Goal: Navigation & Orientation: Find specific page/section

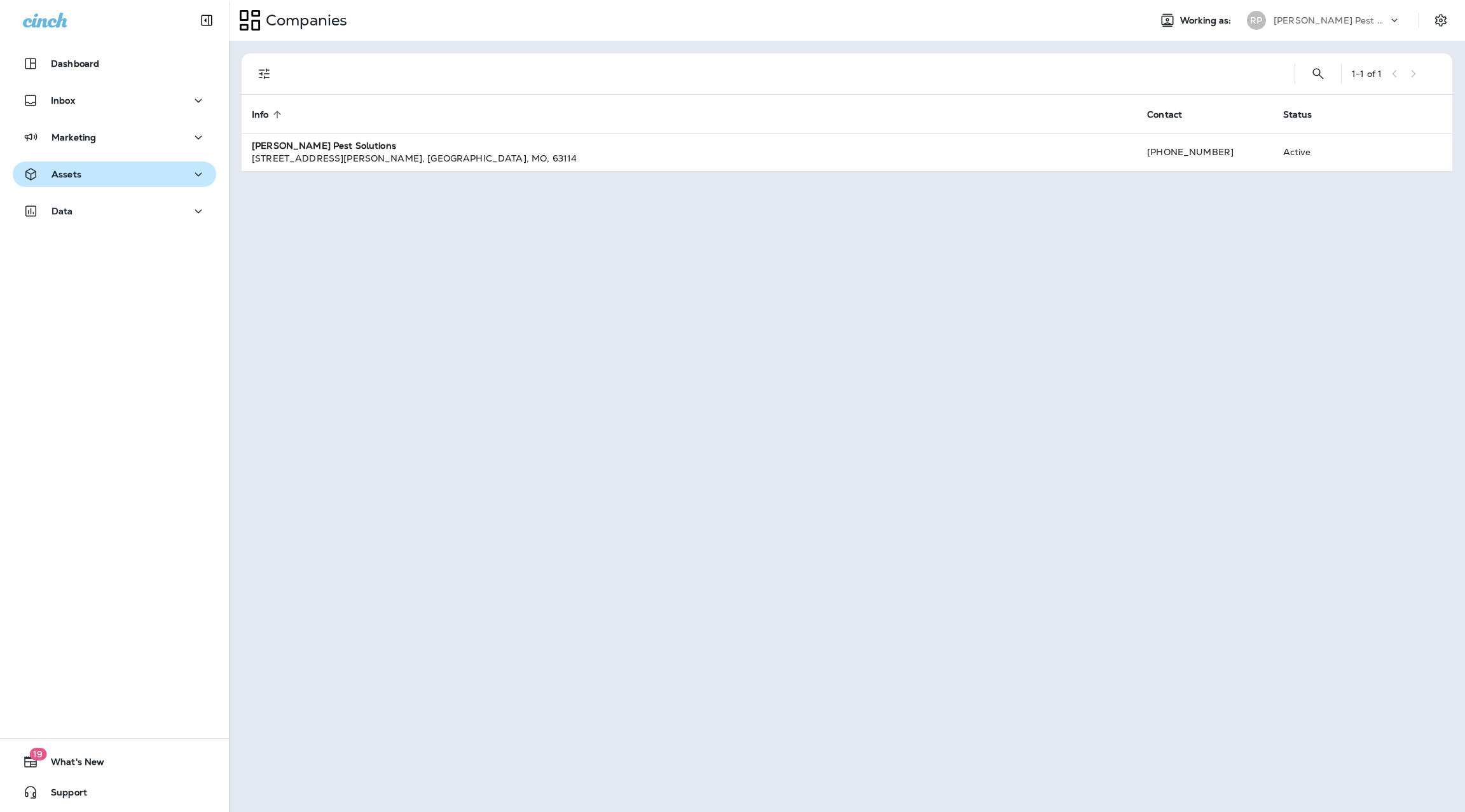
click at [191, 174] on icon "button" at bounding box center [198, 174] width 15 height 16
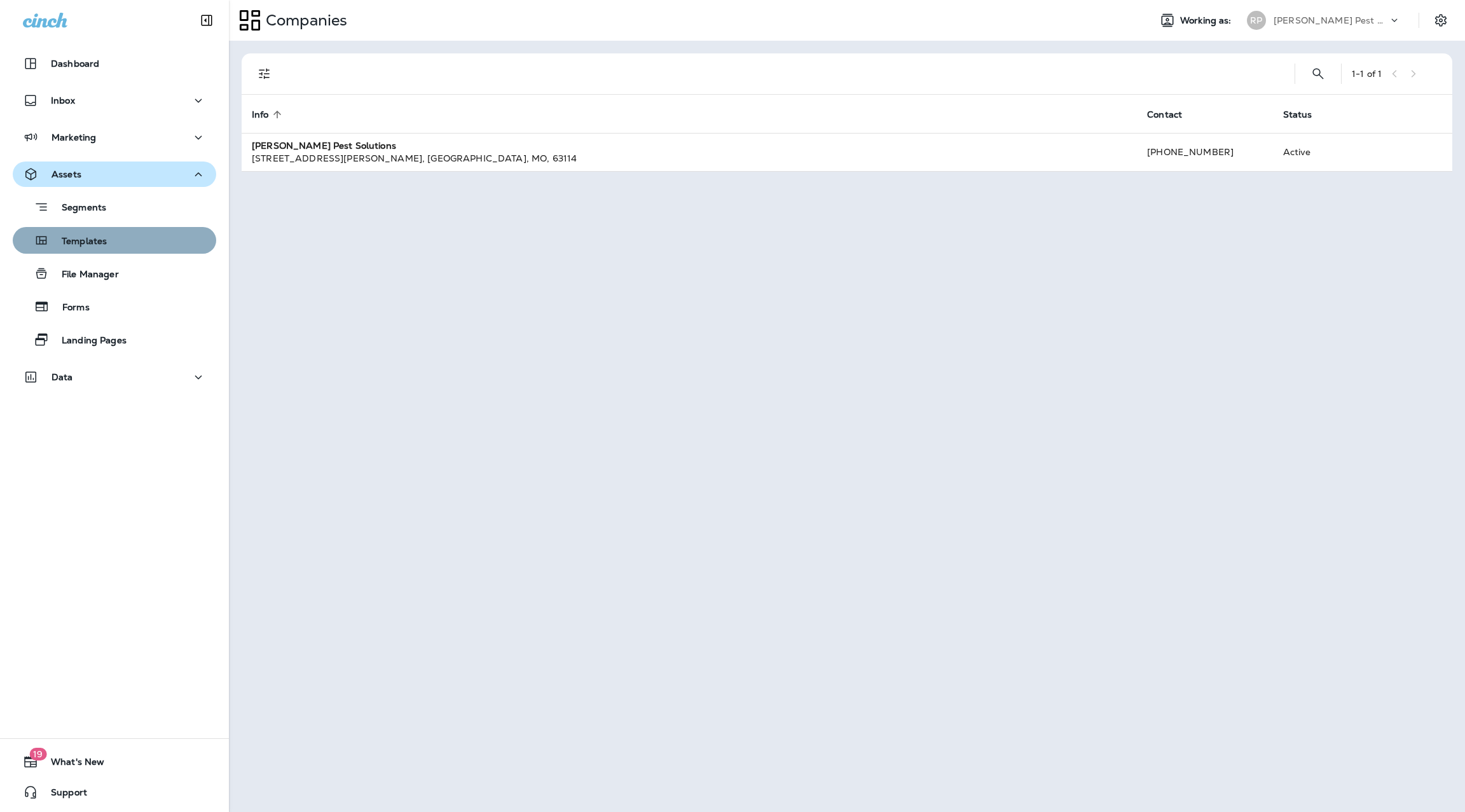
click at [148, 245] on div "Templates" at bounding box center [114, 240] width 193 height 19
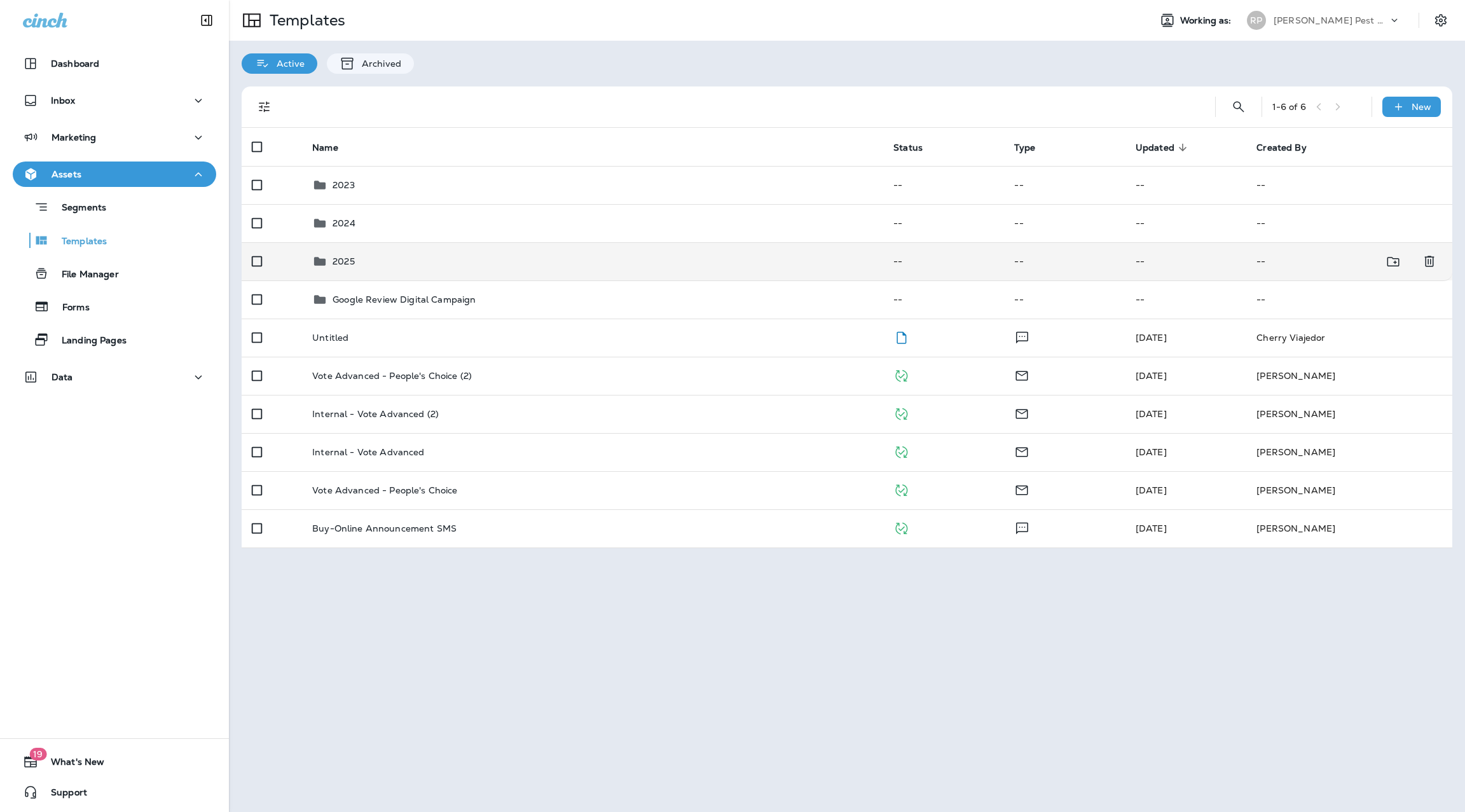
click at [384, 264] on div "2025" at bounding box center [592, 262] width 561 height 15
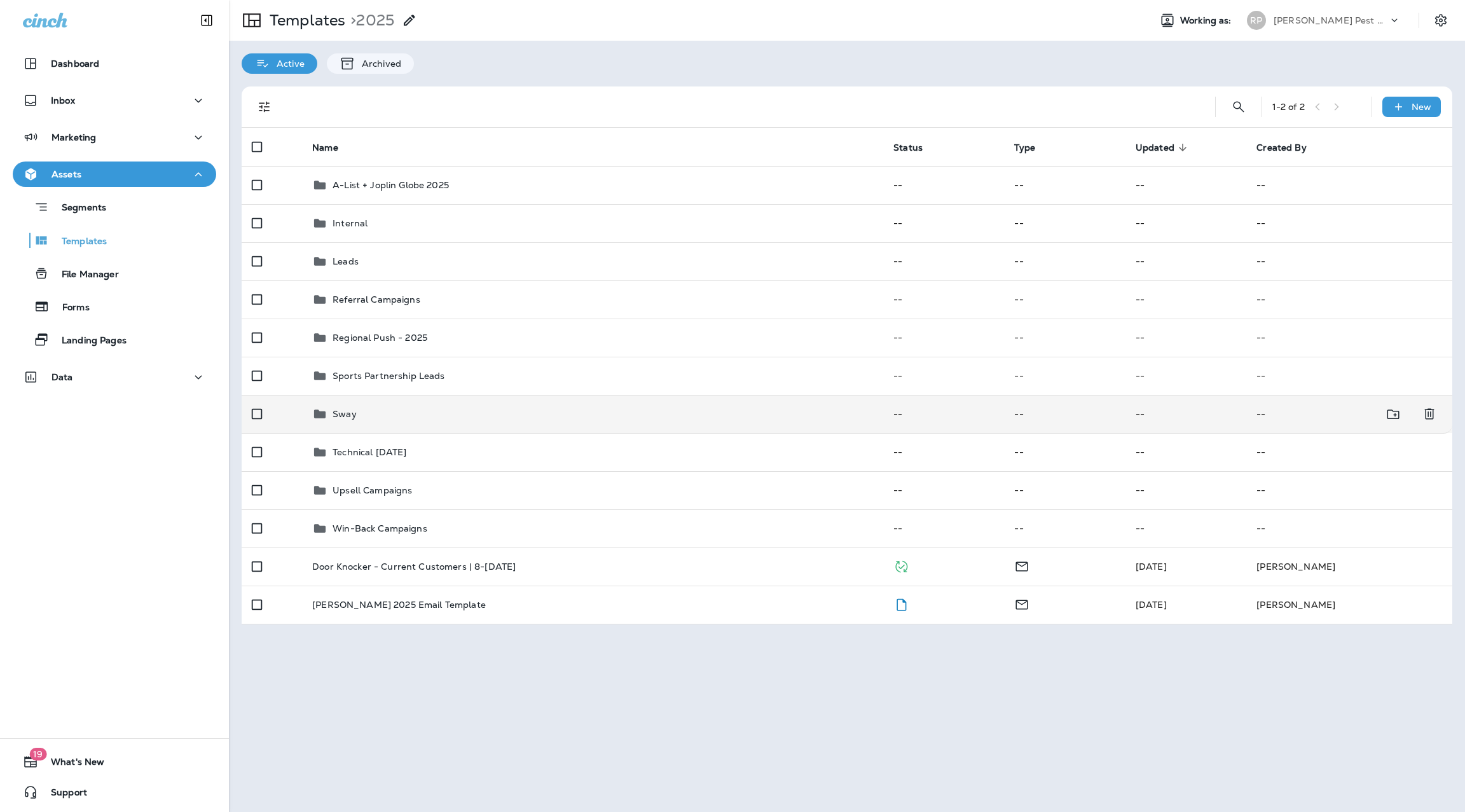
click at [361, 406] on div "Sway" at bounding box center [592, 414] width 561 height 15
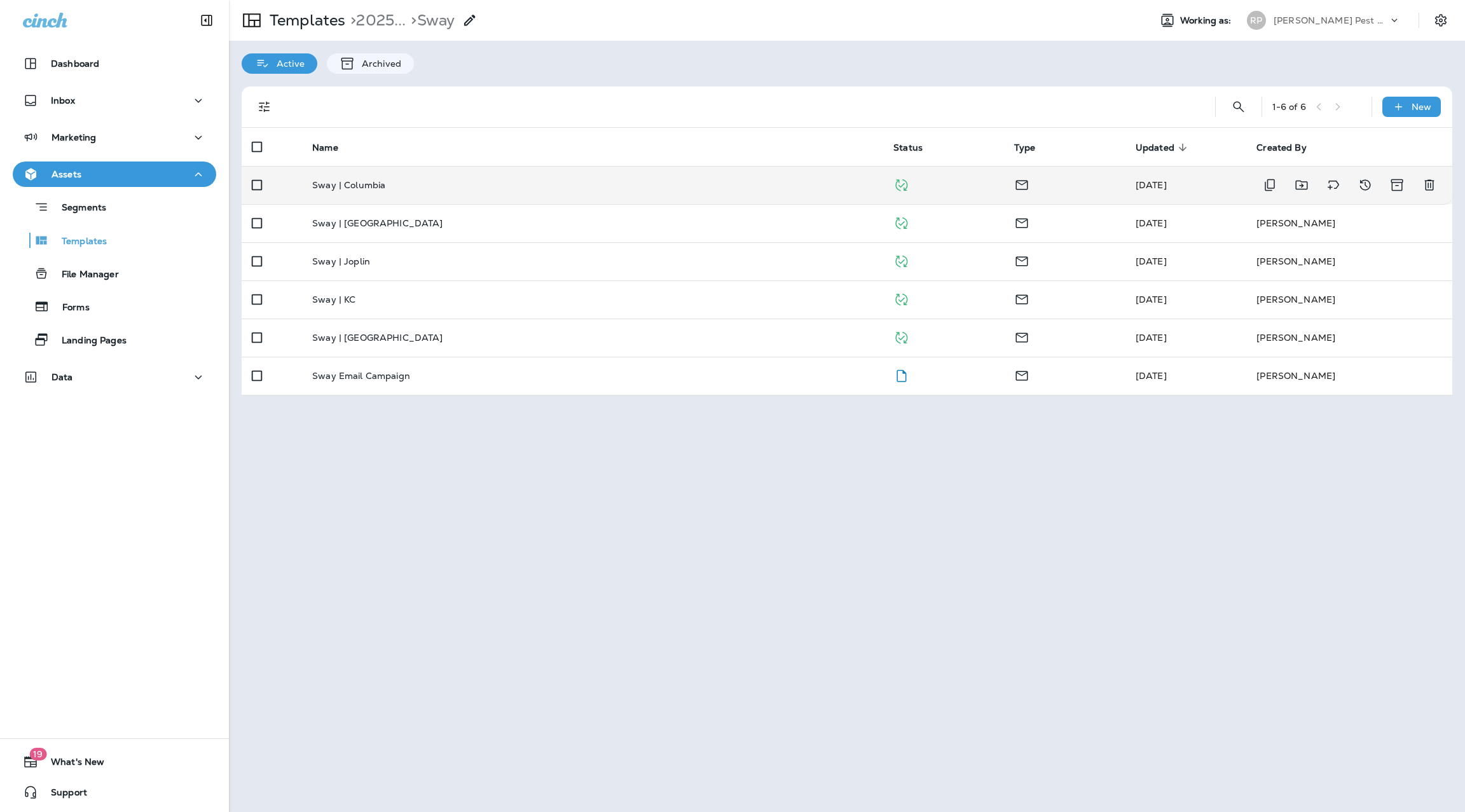
click at [378, 189] on p "Sway | Columbia" at bounding box center [349, 185] width 73 height 10
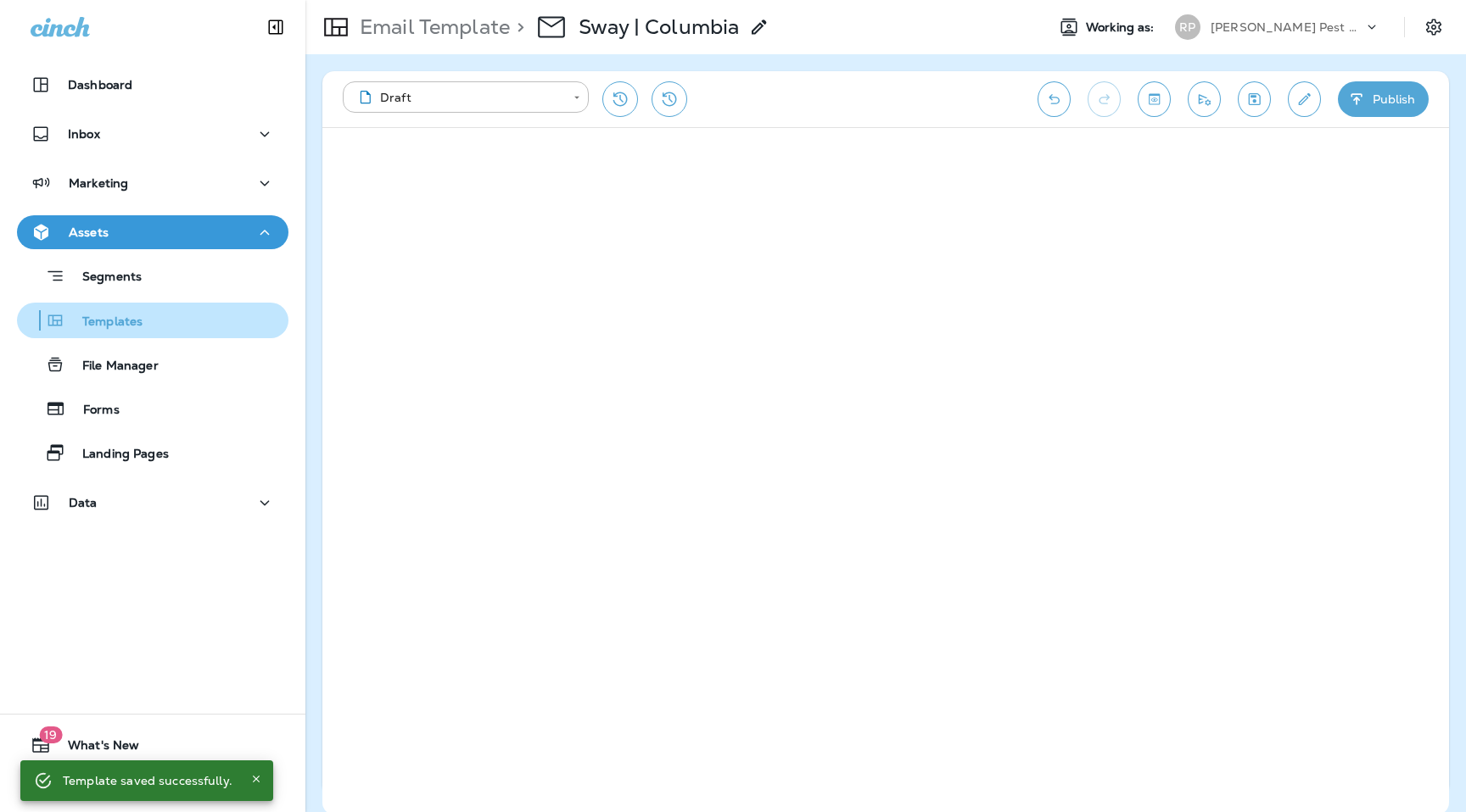
click at [137, 328] on p "Templates" at bounding box center [104, 322] width 77 height 16
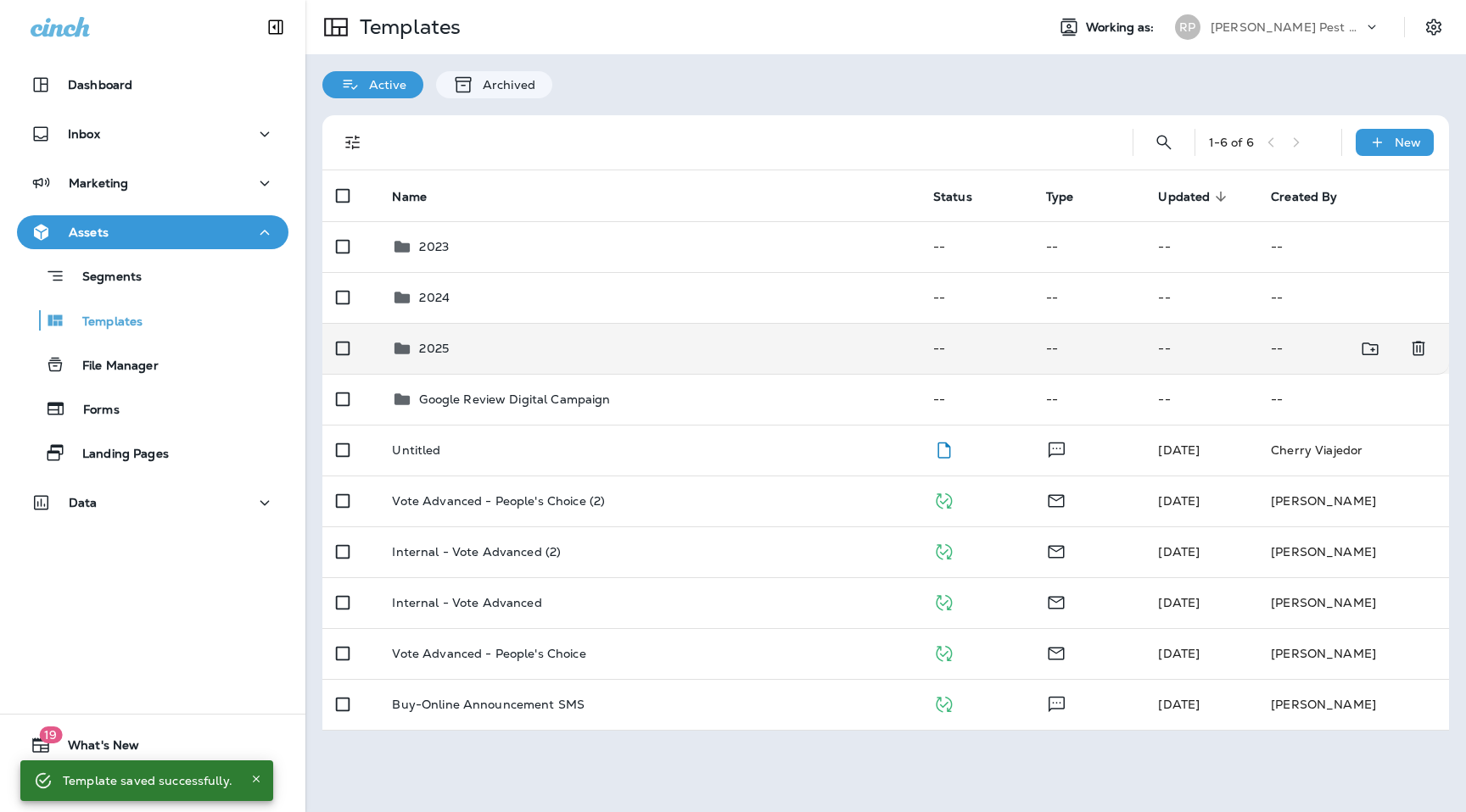
click at [450, 334] on td "2025" at bounding box center [648, 349] width 540 height 51
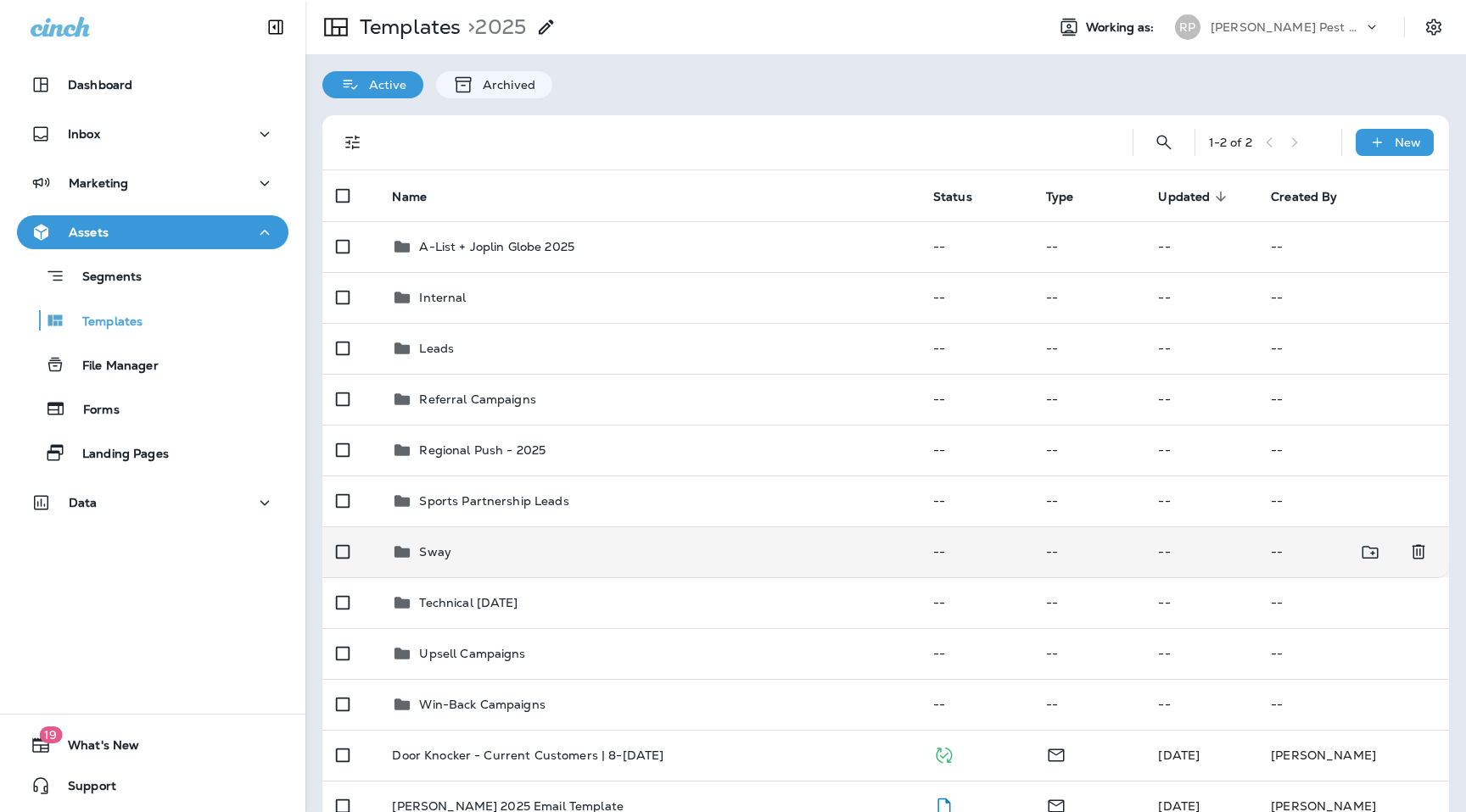
click at [481, 560] on div "Sway" at bounding box center [648, 552] width 513 height 20
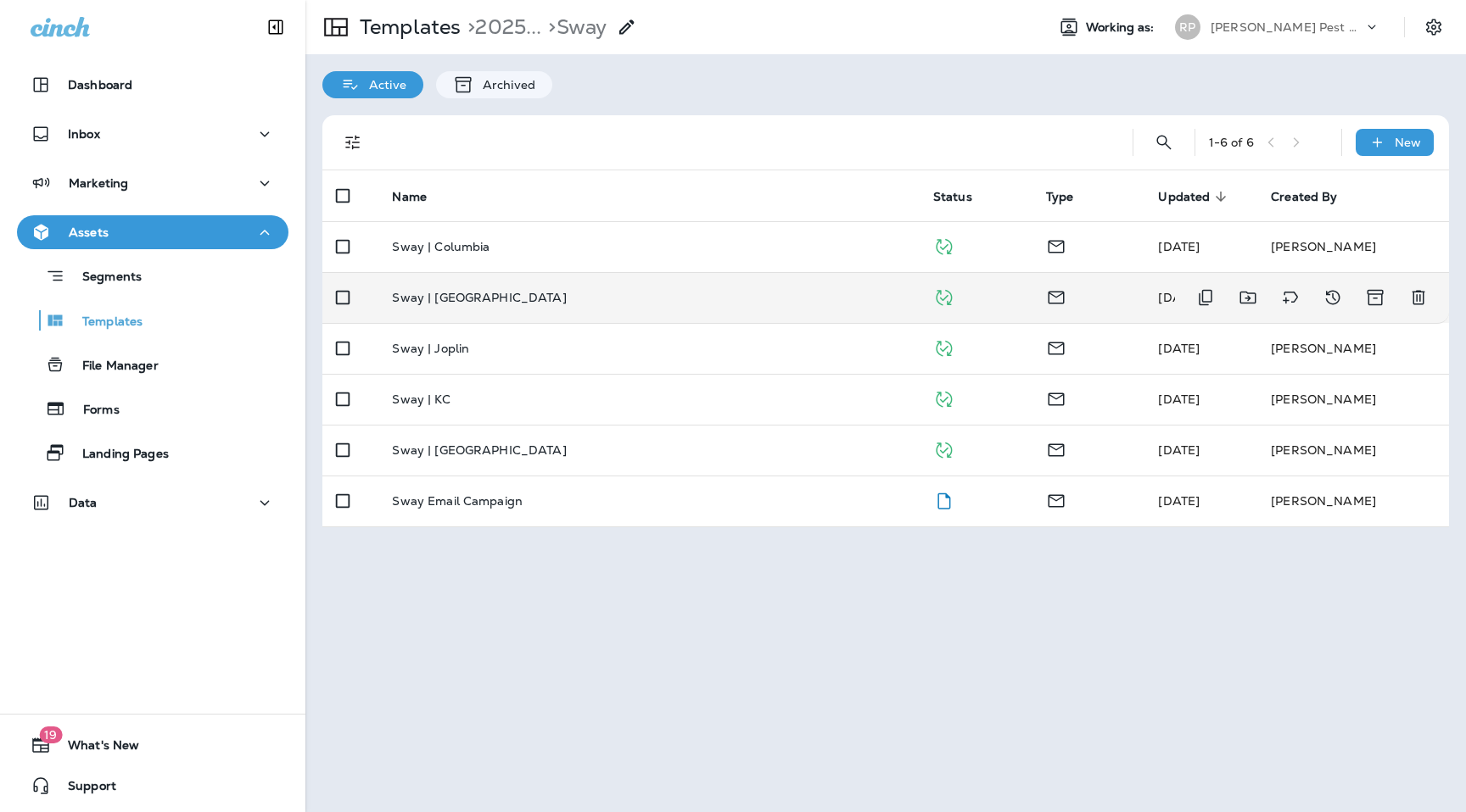
click at [515, 310] on td "Sway | [GEOGRAPHIC_DATA]" at bounding box center [648, 298] width 540 height 51
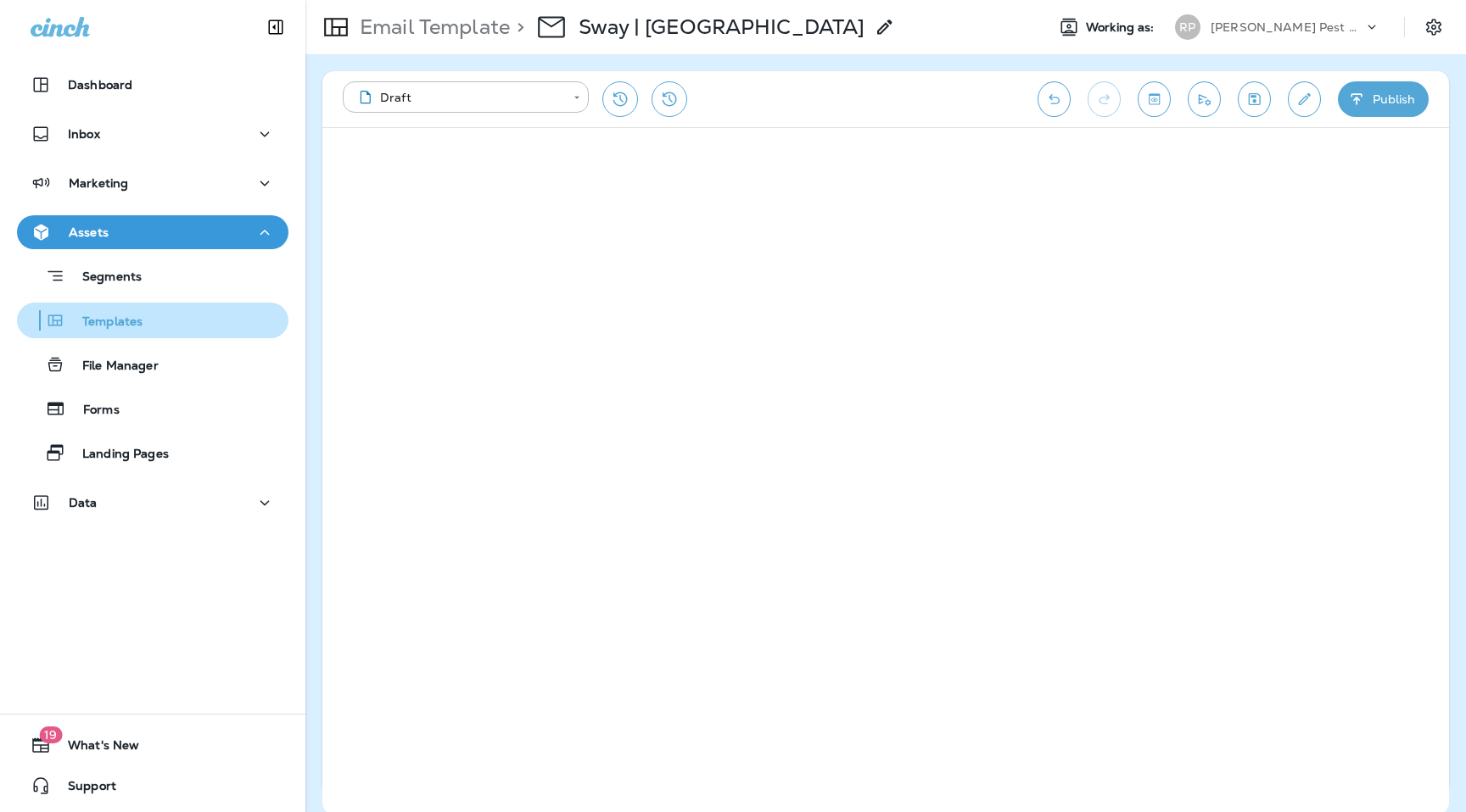
click at [173, 317] on div "Templates" at bounding box center [153, 321] width 258 height 26
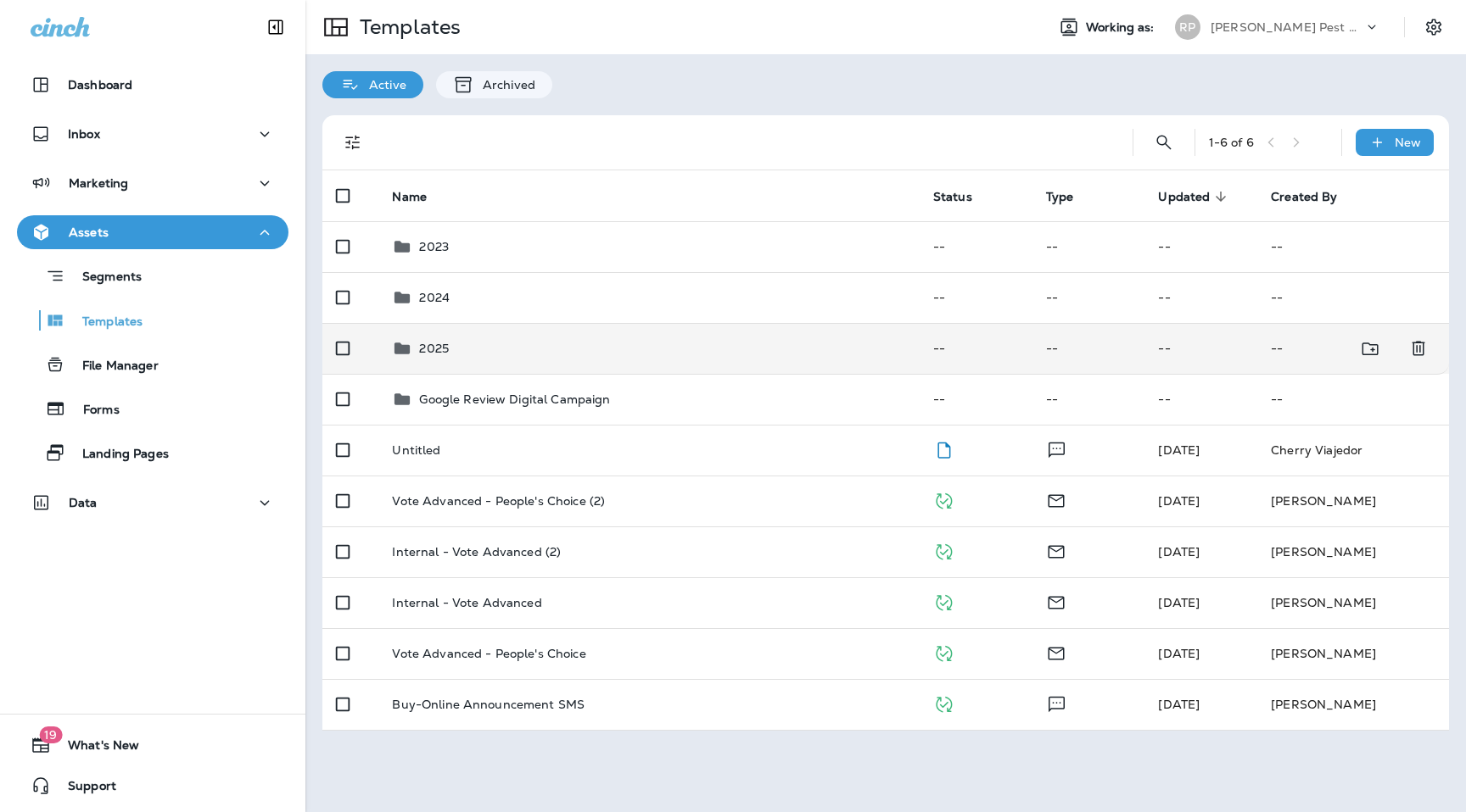
click at [436, 356] on p "2025" at bounding box center [433, 349] width 30 height 14
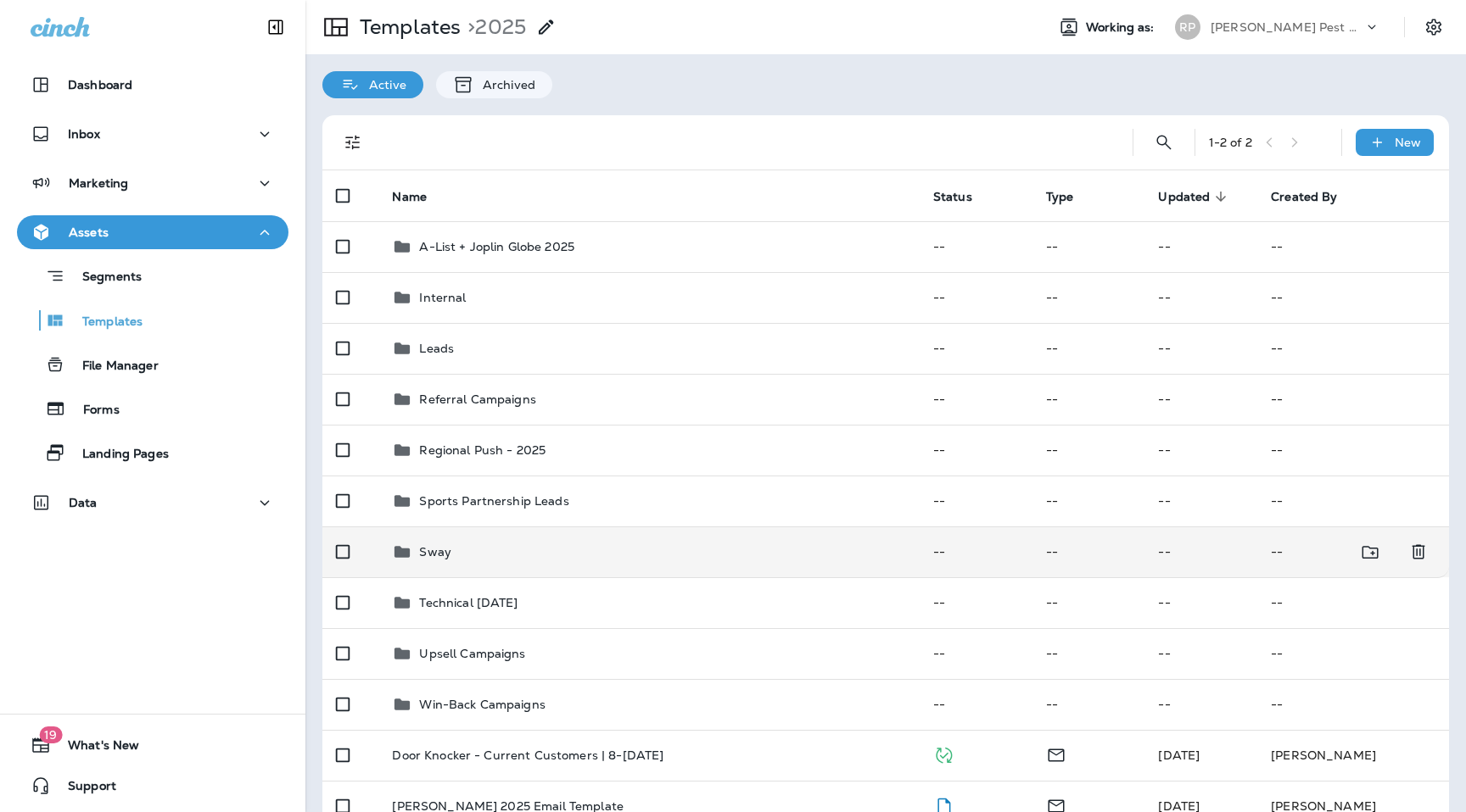
click at [458, 556] on div "Sway" at bounding box center [648, 552] width 513 height 20
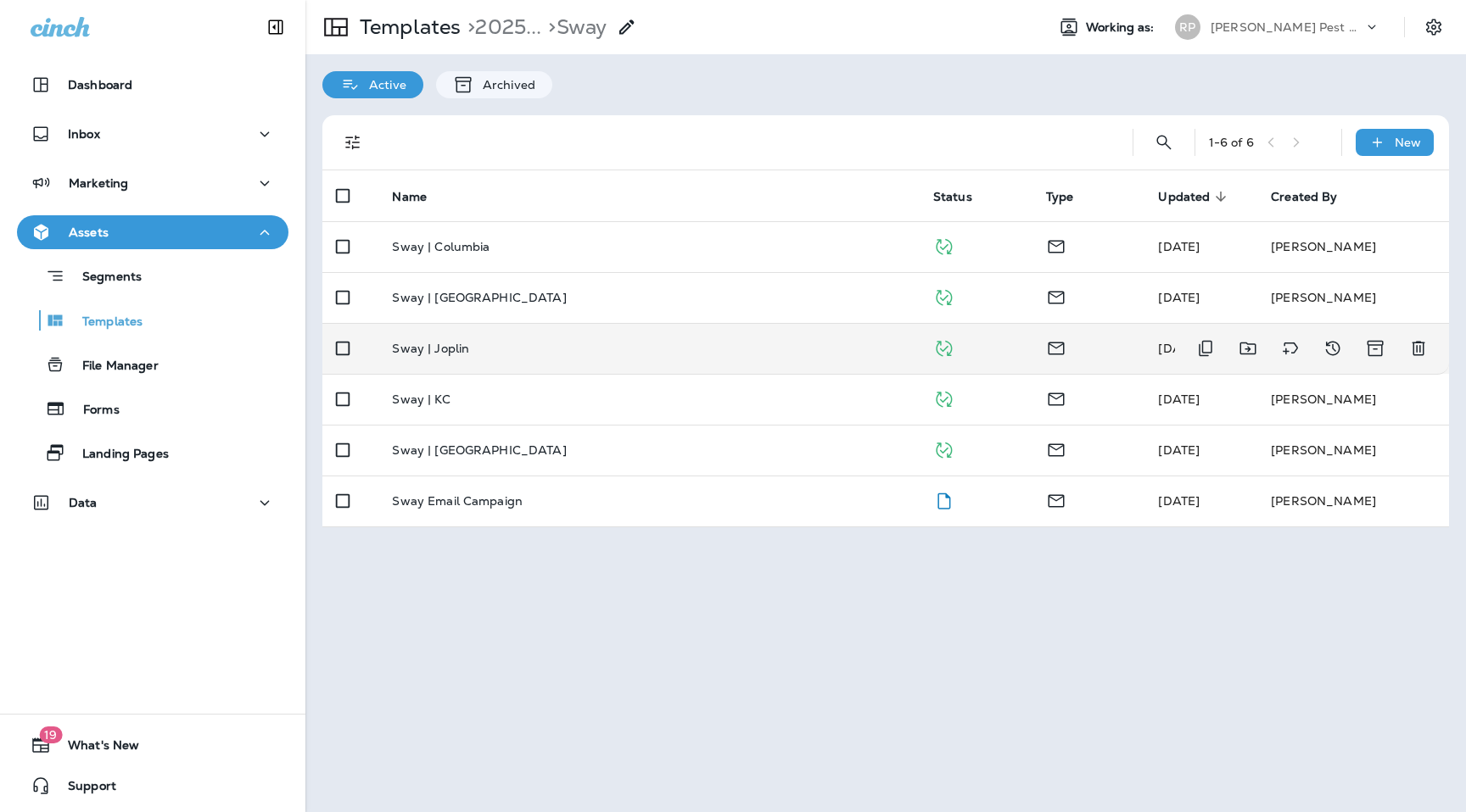
click at [482, 353] on div "Sway | Joplin" at bounding box center [648, 349] width 513 height 14
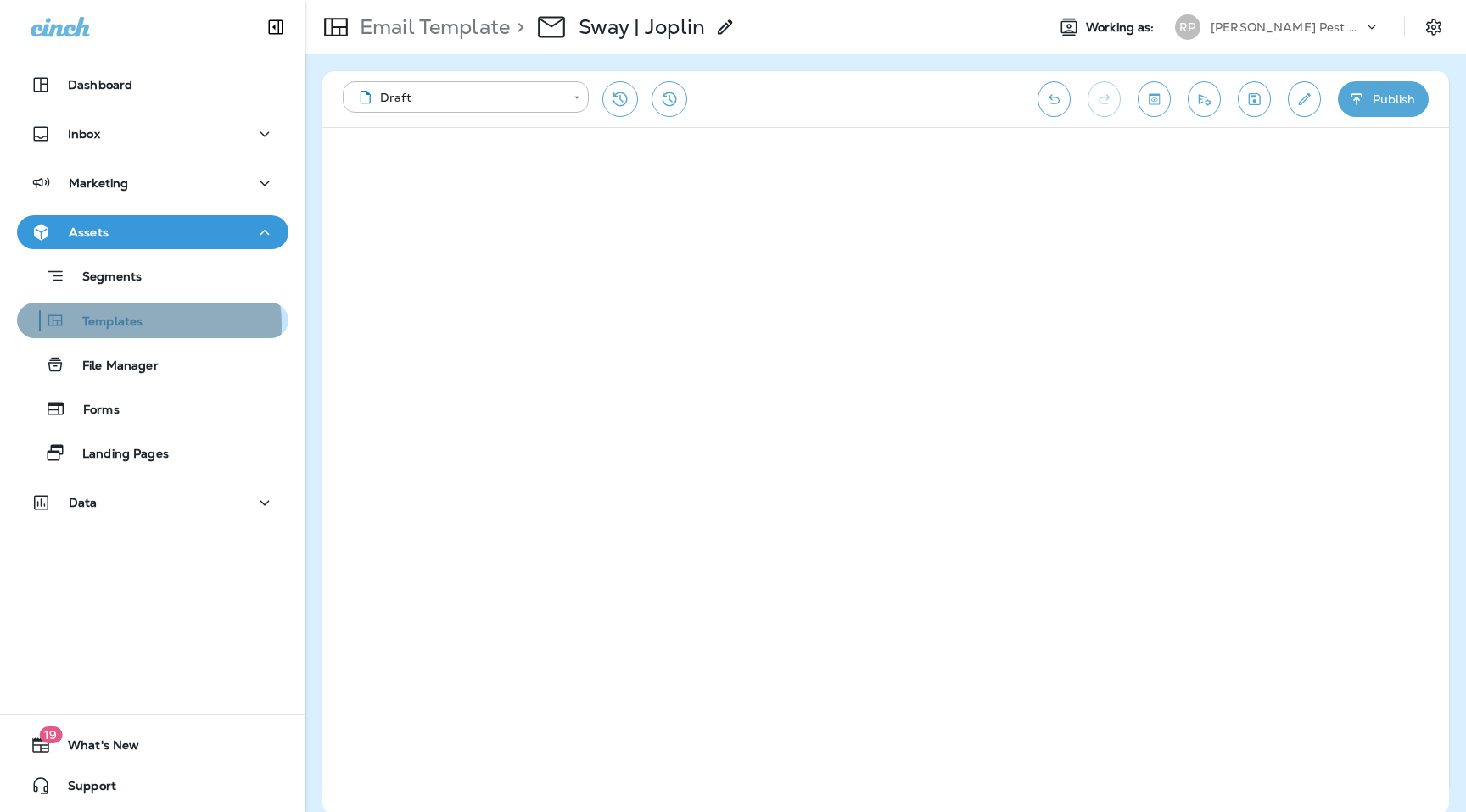
click at [137, 325] on p "Templates" at bounding box center [104, 322] width 77 height 16
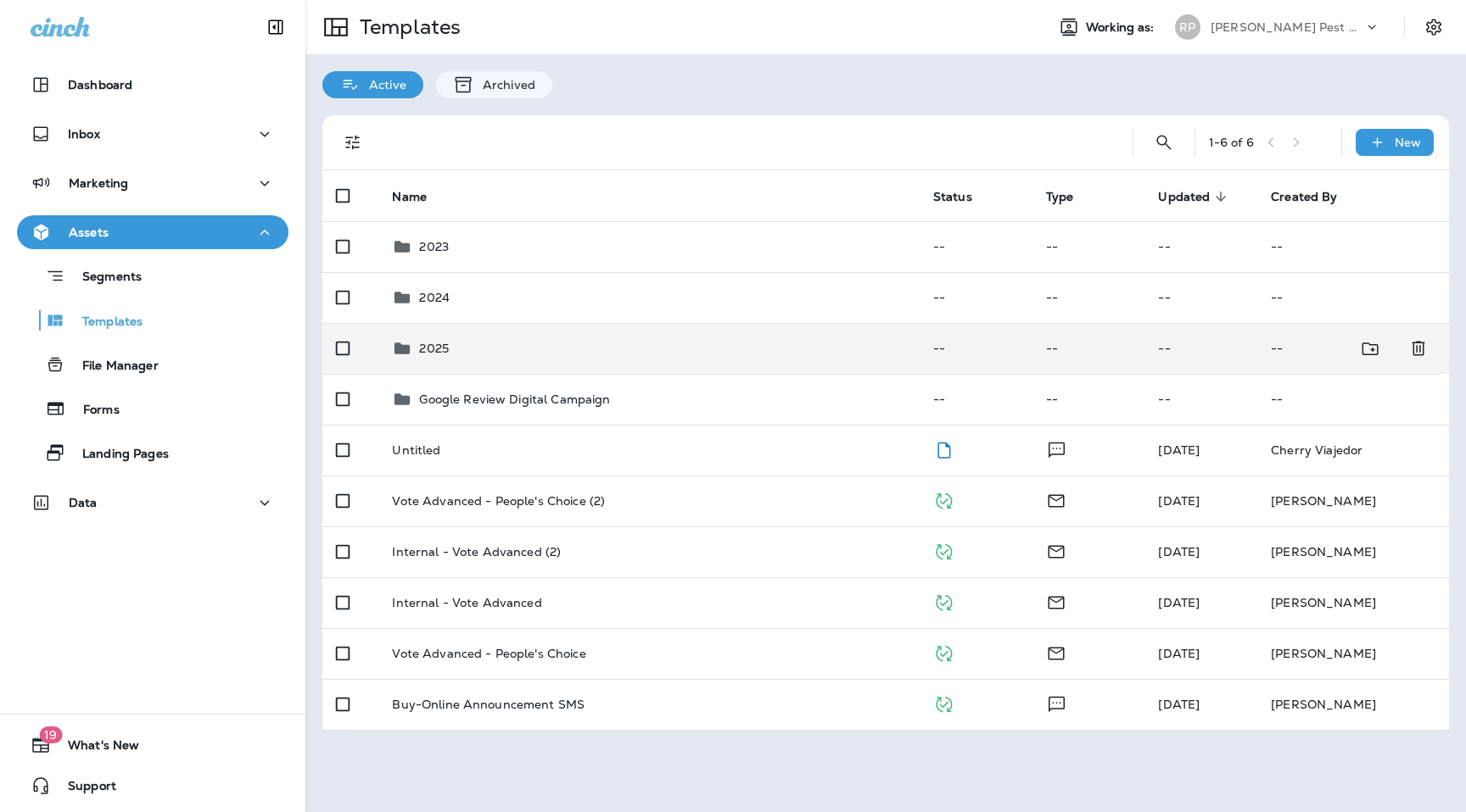
click at [442, 362] on td "2025" at bounding box center [648, 349] width 540 height 51
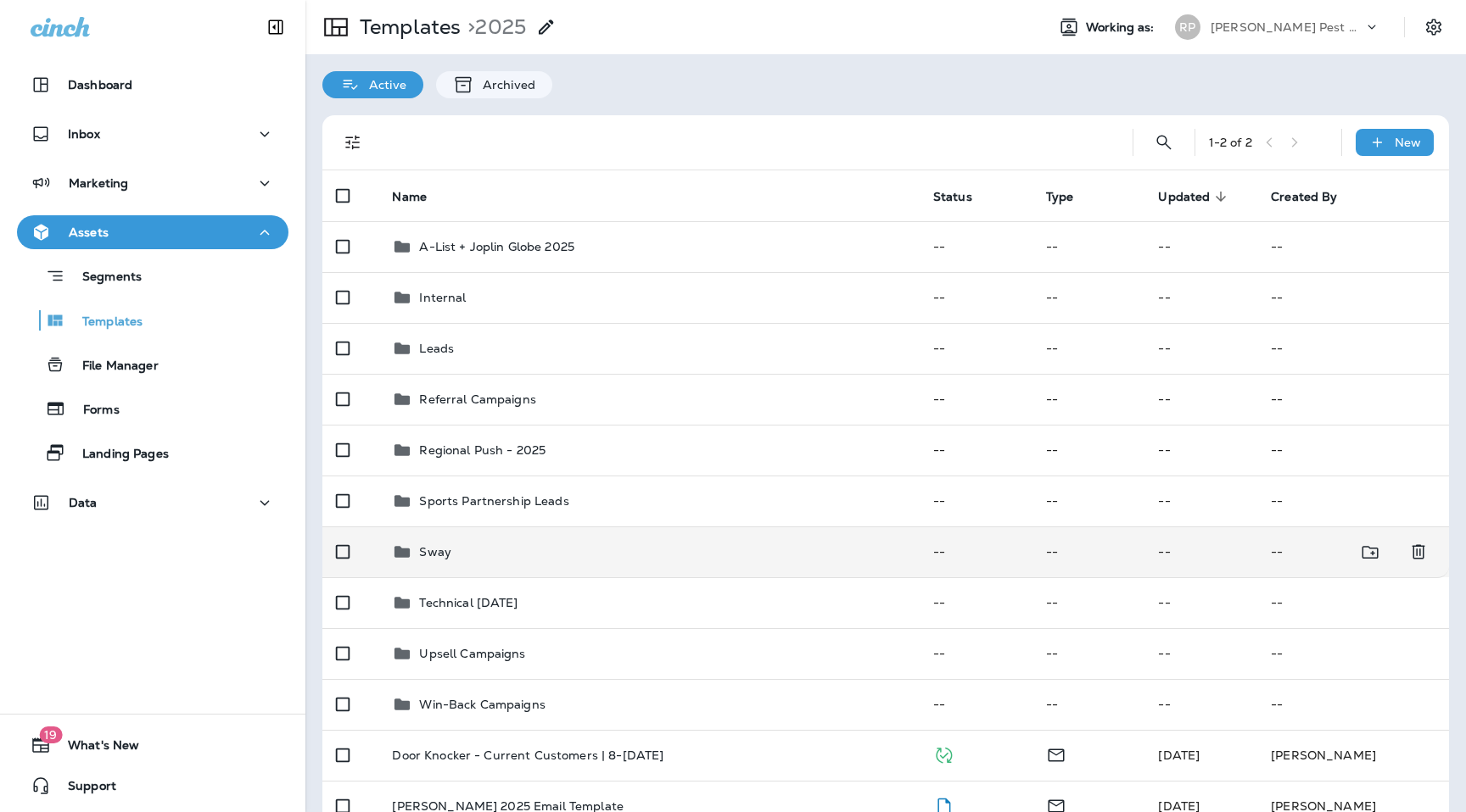
click at [468, 551] on div "Sway" at bounding box center [648, 552] width 513 height 20
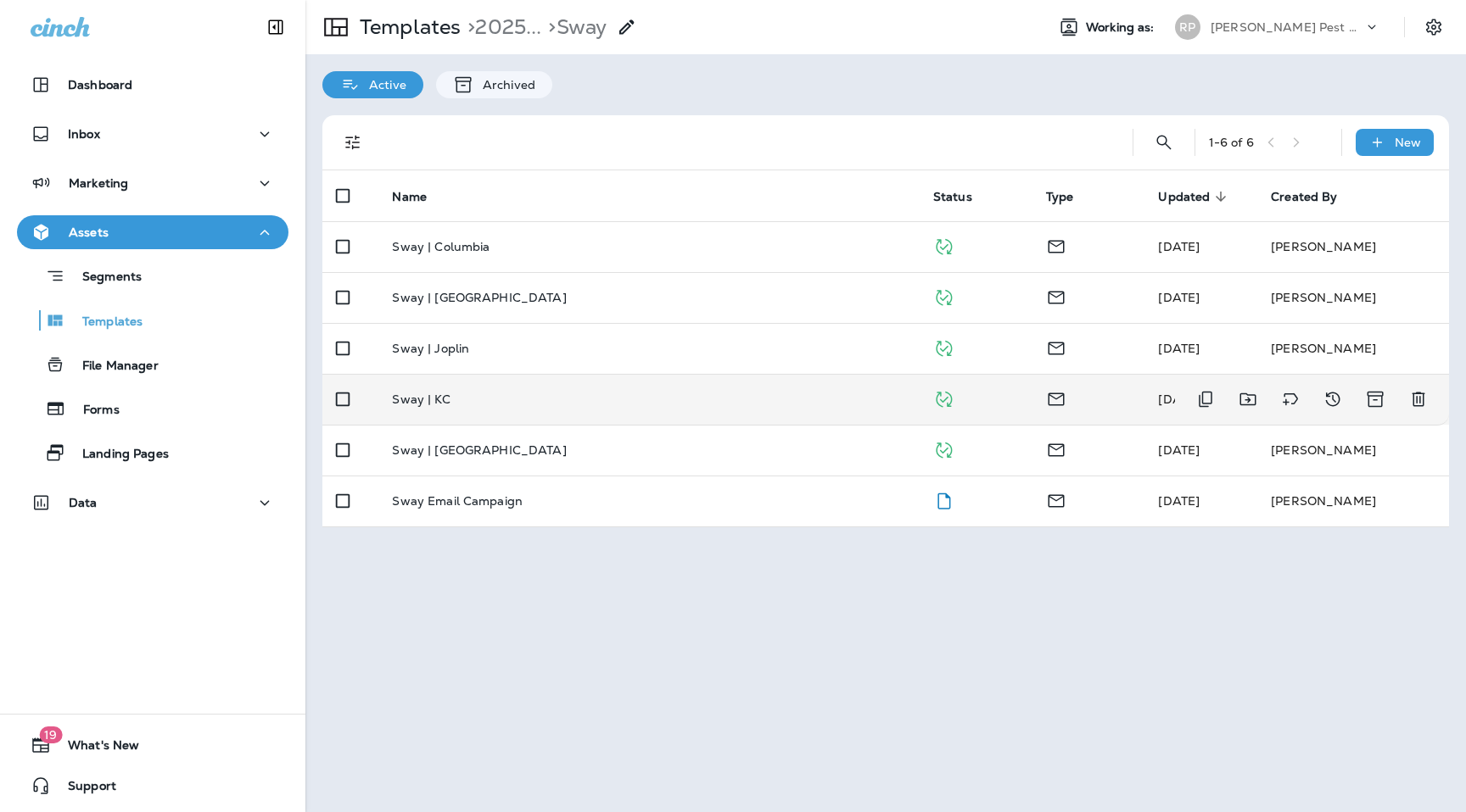
click at [471, 392] on div "Sway | KC" at bounding box center [648, 399] width 513 height 14
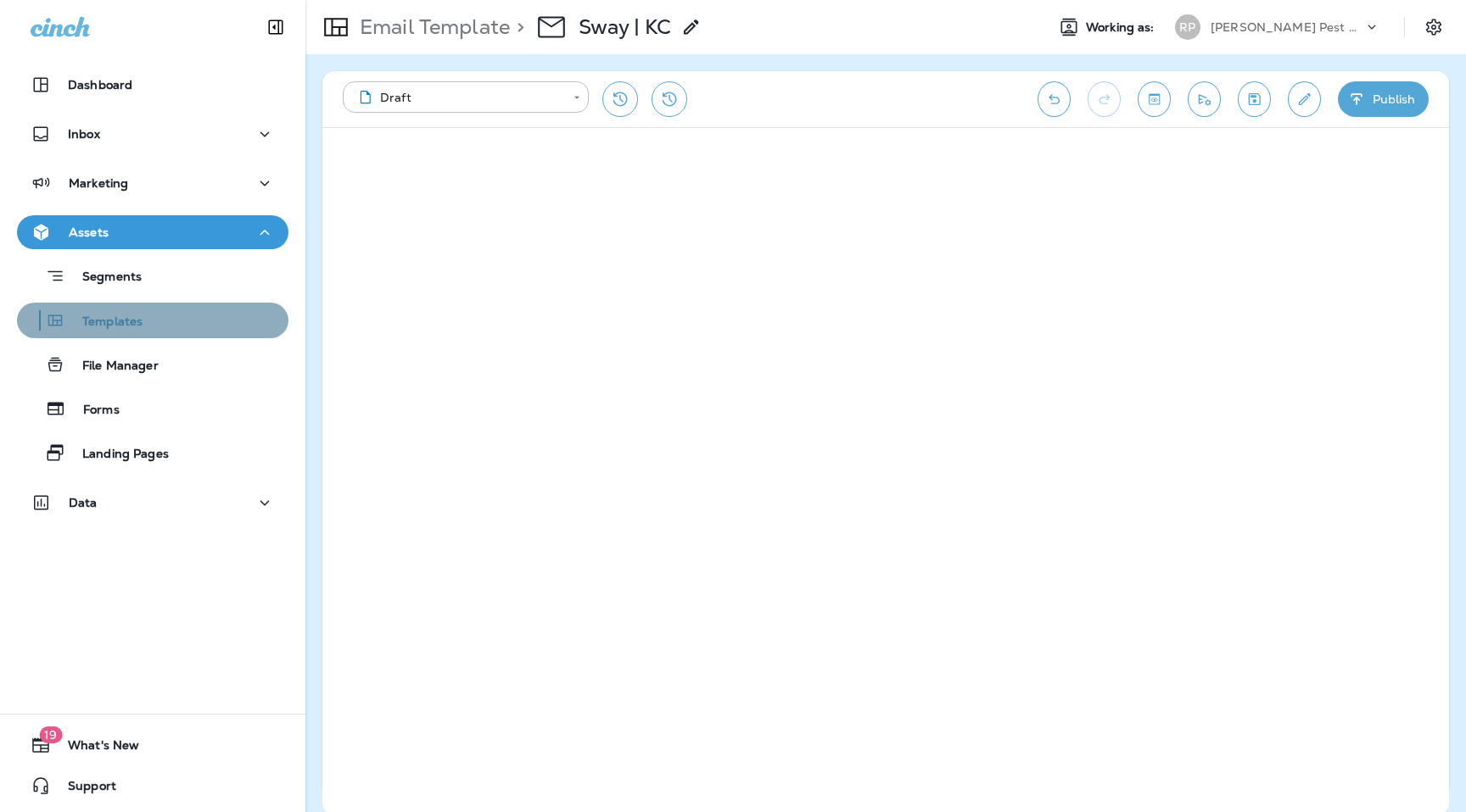
click at [158, 328] on div "Templates" at bounding box center [153, 321] width 258 height 26
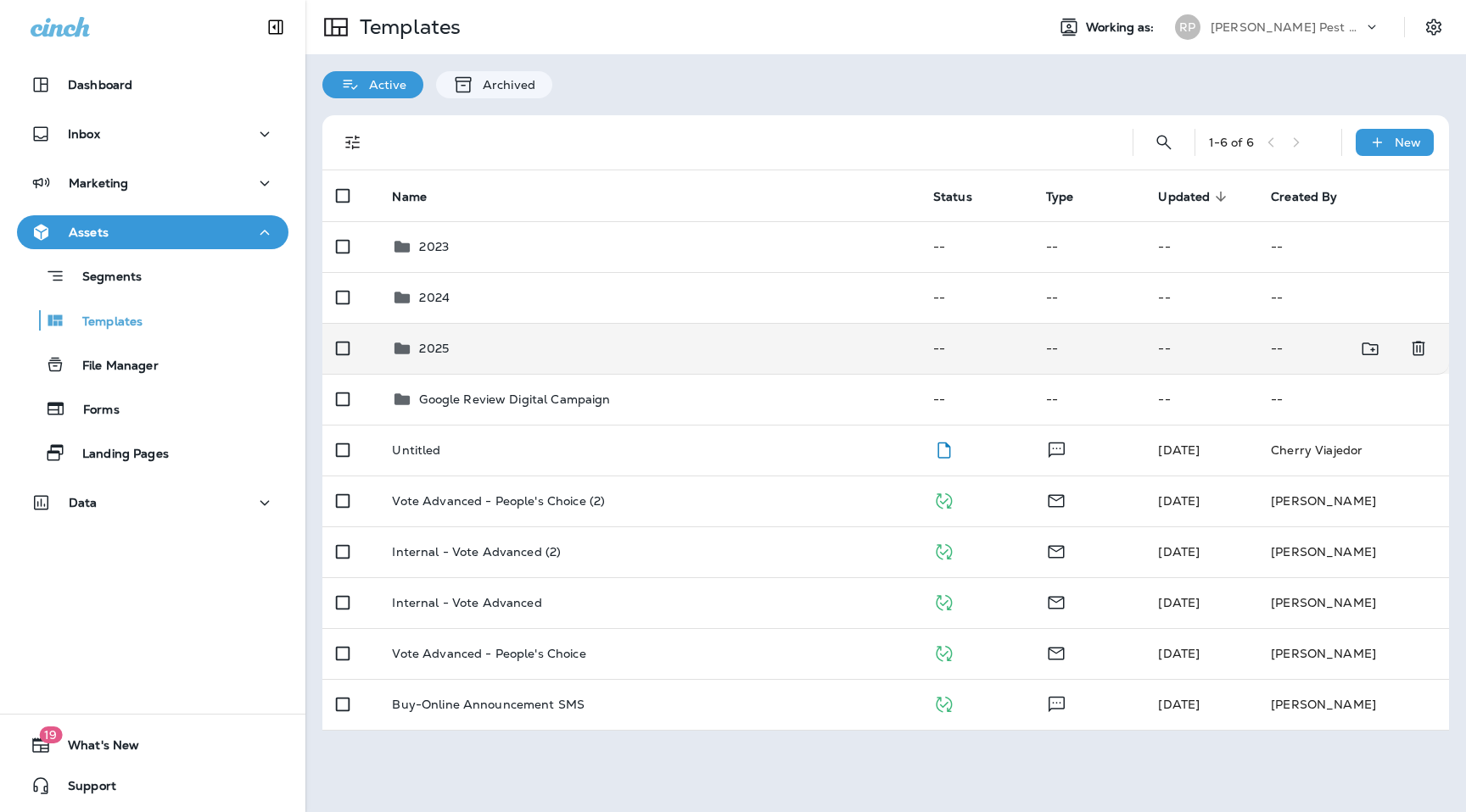
click at [424, 337] on td "2025" at bounding box center [648, 349] width 540 height 51
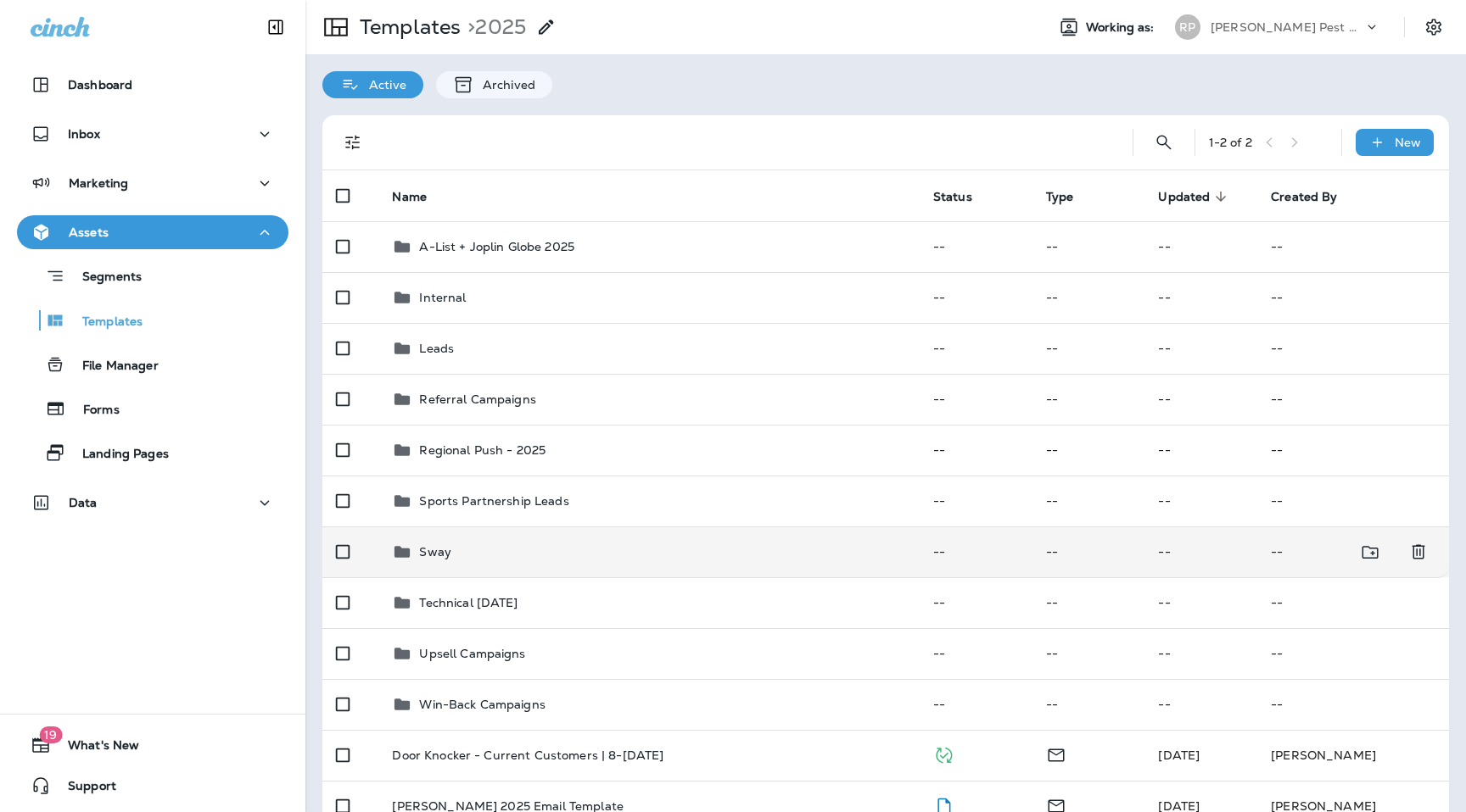
click at [527, 557] on div "Sway" at bounding box center [648, 552] width 513 height 20
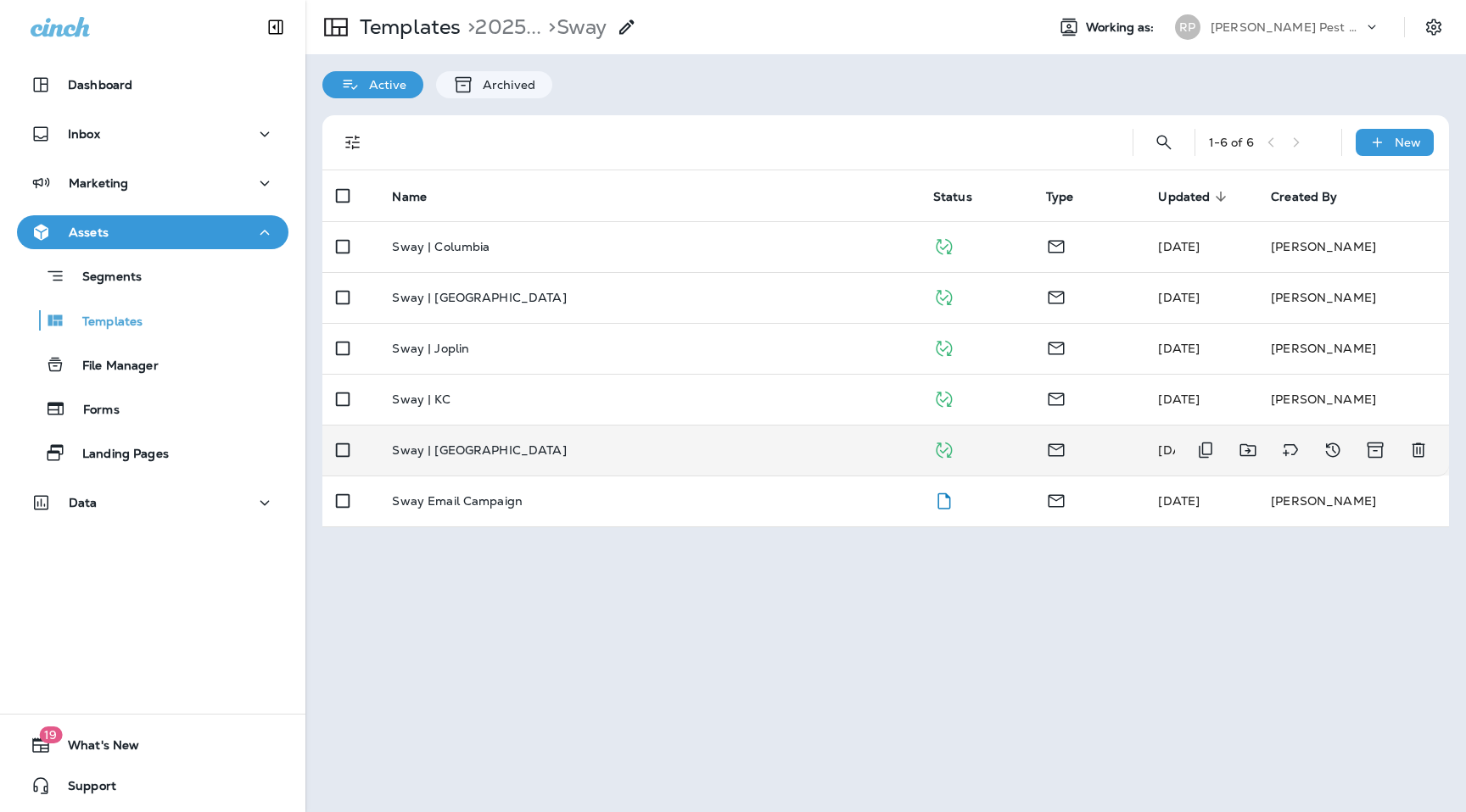
click at [513, 456] on div "Sway | [GEOGRAPHIC_DATA]" at bounding box center [648, 450] width 513 height 14
